Goal: Information Seeking & Learning: Learn about a topic

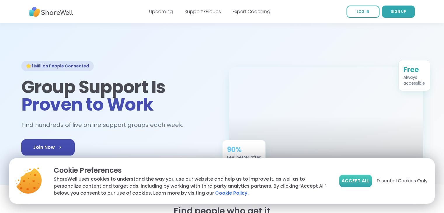
click at [355, 181] on span "Accept All" at bounding box center [355, 180] width 28 height 7
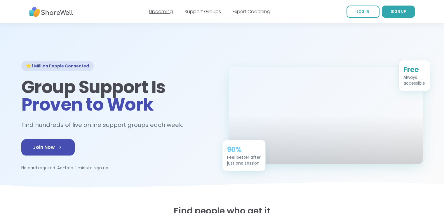
click at [163, 11] on link "Upcoming" at bounding box center [161, 11] width 24 height 7
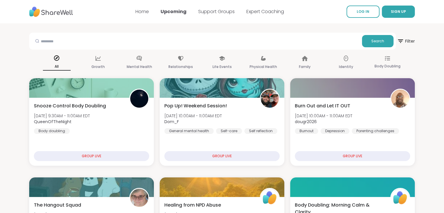
scroll to position [1, 0]
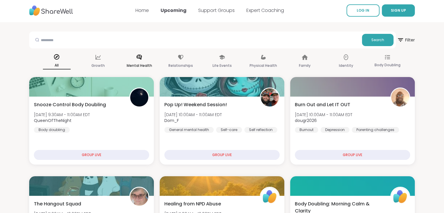
click at [143, 58] on div "Mental Health" at bounding box center [139, 62] width 28 height 22
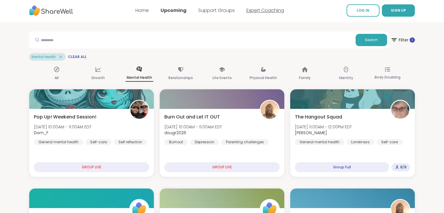
click at [259, 11] on link "Expert Coaching" at bounding box center [265, 10] width 38 height 7
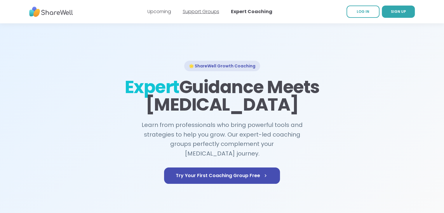
click at [199, 13] on link "Support Groups" at bounding box center [201, 11] width 36 height 7
